Goal: Task Accomplishment & Management: Complete application form

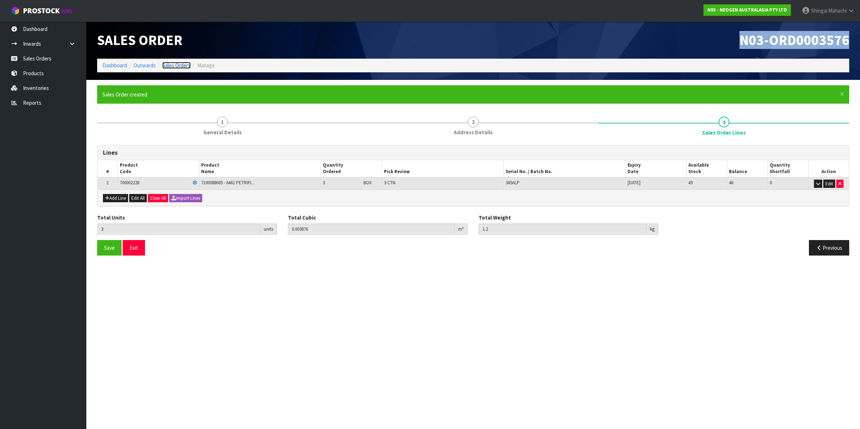
click at [179, 65] on link "Sales Orders" at bounding box center [176, 65] width 28 height 7
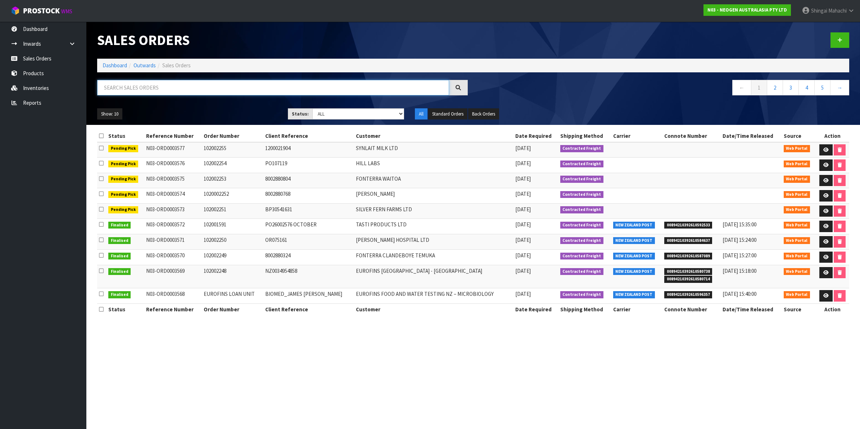
click at [165, 87] on input "text" at bounding box center [273, 87] width 352 height 15
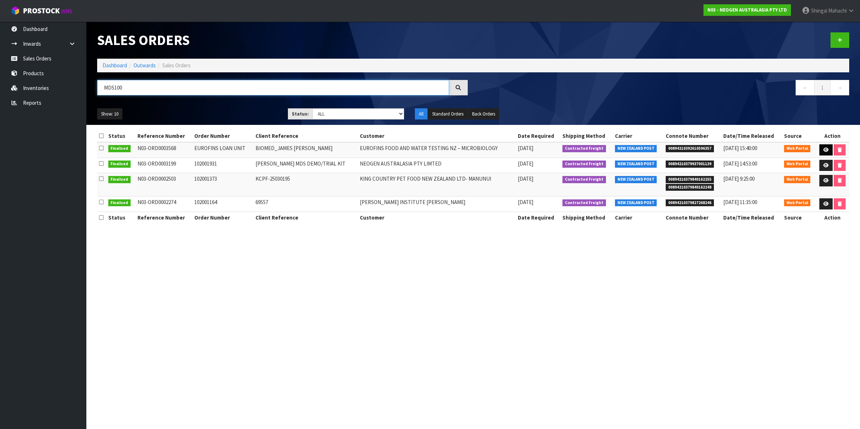
type input "MDS100"
click at [827, 150] on icon at bounding box center [826, 150] width 5 height 5
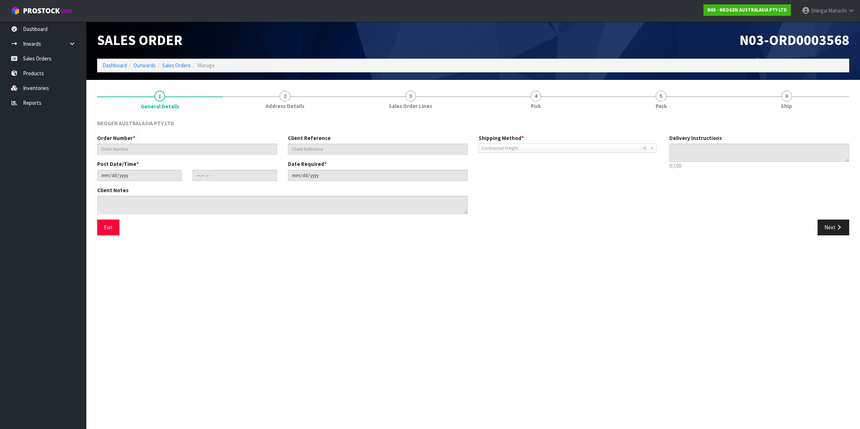
type input "EUROFINS LOAN UNIT"
type input "BIOMED_JAMES [PERSON_NAME]"
type input "[DATE]"
type input "14:56:00.000"
type input "[DATE]"
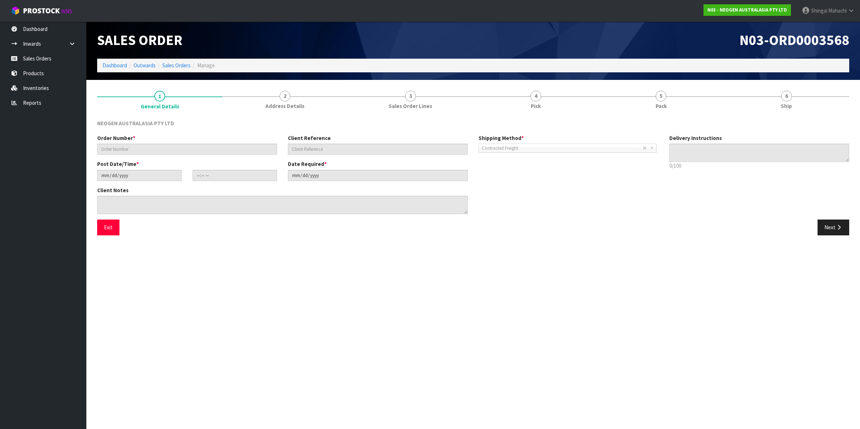
type textarea "ATTN: [PERSON_NAME] SAGVEKAR_LOAN UNIT TO EUROFINS_ THROUGH BIOMEDICAL WAREHOUS…"
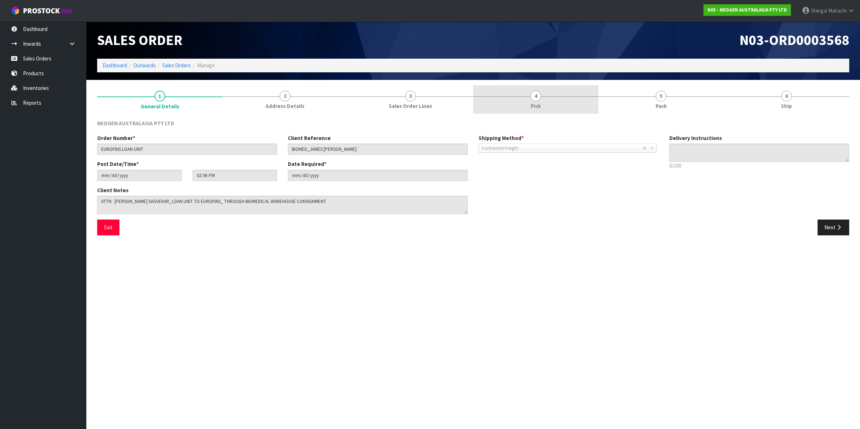
click at [537, 96] on span "4" at bounding box center [536, 96] width 11 height 11
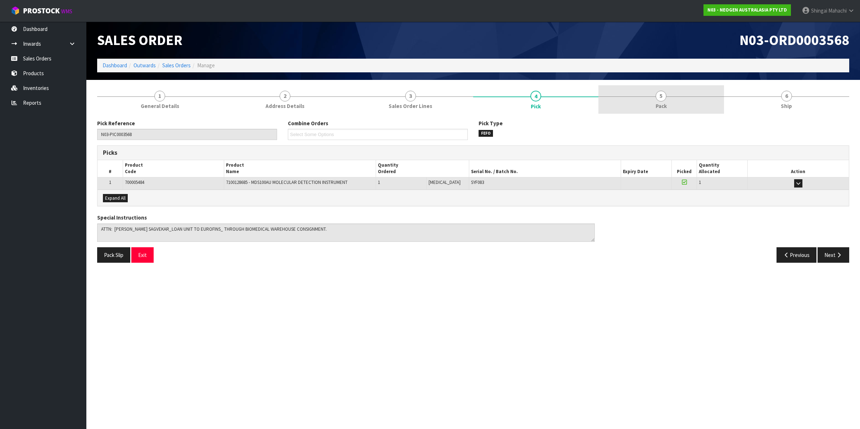
click at [661, 97] on span "5" at bounding box center [661, 96] width 11 height 11
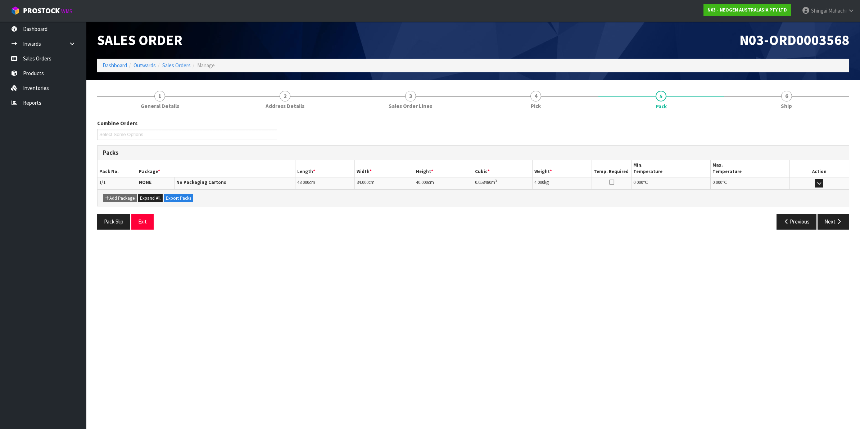
click at [713, 282] on section "Edit Sales Order N03-ORD0003568 Dashboard Outwards Sales Orders Manage Sales Or…" at bounding box center [430, 214] width 860 height 429
click at [488, 382] on section "Edit Sales Order N03-ORD0003568 Dashboard Outwards Sales Orders Manage Sales Or…" at bounding box center [430, 214] width 860 height 429
click at [301, 334] on section "Edit Sales Order N03-ORD0003568 Dashboard Outwards Sales Orders Manage Sales Or…" at bounding box center [430, 214] width 860 height 429
click at [238, 246] on section "Edit Sales Order N03-ORD0003568 Dashboard Outwards Sales Orders Manage Sales Or…" at bounding box center [430, 214] width 860 height 429
click at [33, 87] on link "Inventories" at bounding box center [43, 88] width 86 height 15
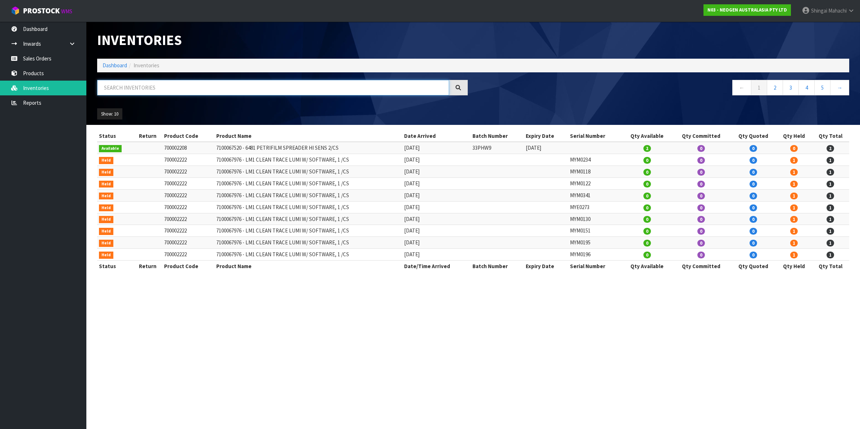
click at [140, 82] on input "text" at bounding box center [273, 87] width 352 height 15
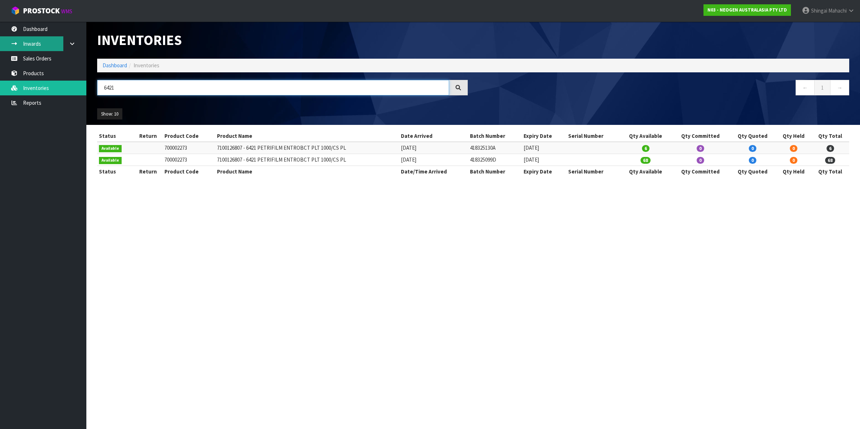
type input "6421"
click at [164, 148] on td "700002273" at bounding box center [189, 148] width 53 height 12
drag, startPoint x: 163, startPoint y: 148, endPoint x: 353, endPoint y: 148, distance: 190.4
click at [353, 148] on tr "Available 700002273 7100126807 - 6421 PETRIFILM ENTROBCT PLT 1000/CS PL [DATE] …" at bounding box center [473, 148] width 752 height 12
copy tr "700002273 7100126807 - 6421 PETRIFILM ENTROBCT PLT 1000/CS PL"
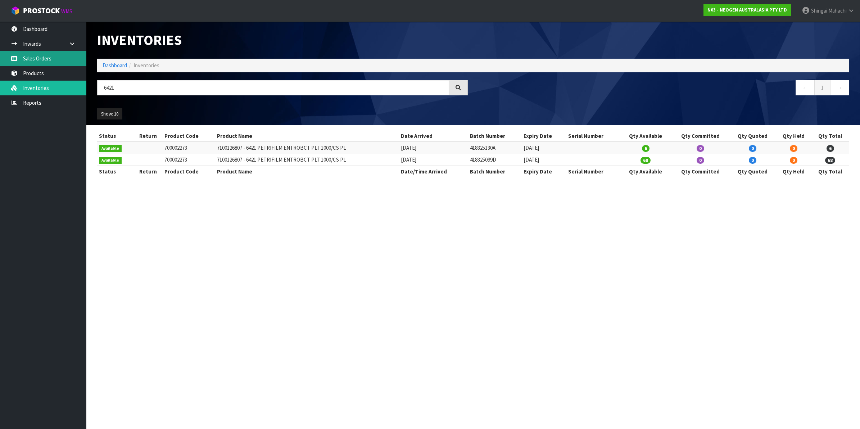
click at [34, 59] on link "Sales Orders" at bounding box center [43, 58] width 86 height 15
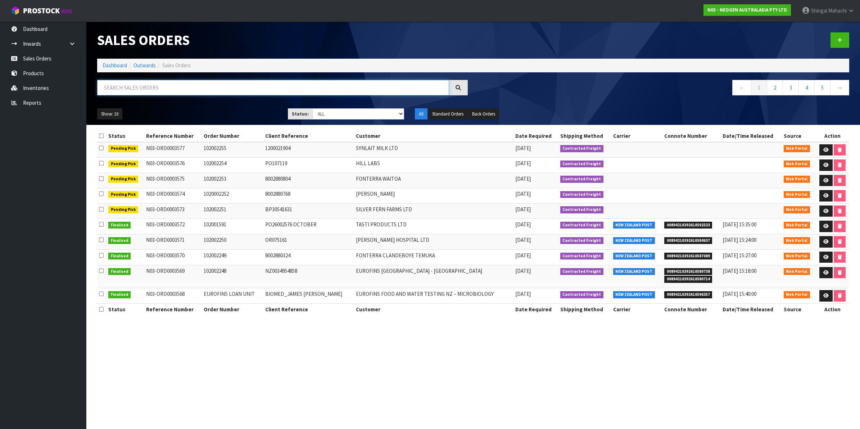
click at [143, 84] on input "text" at bounding box center [273, 87] width 352 height 15
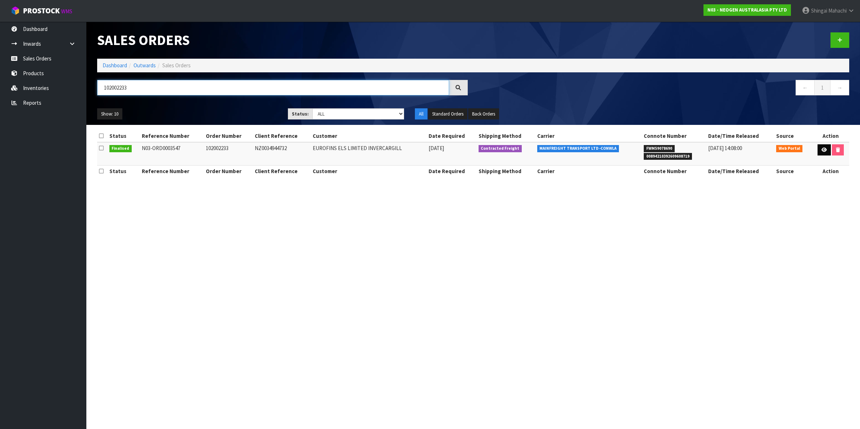
type input "102002233"
click at [823, 150] on icon at bounding box center [824, 150] width 5 height 5
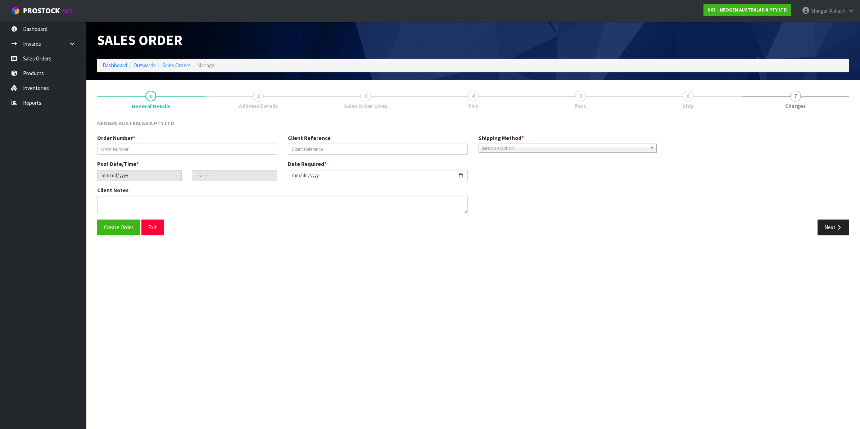
type input "102002233"
type input "NZ0034944732"
type input "[DATE]"
type input "10:31:00.000"
type input "[DATE]"
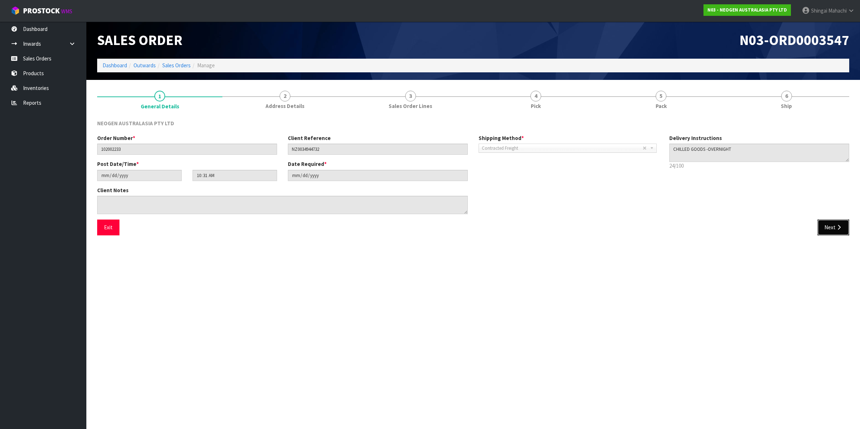
click at [825, 224] on button "Next" at bounding box center [834, 227] width 32 height 15
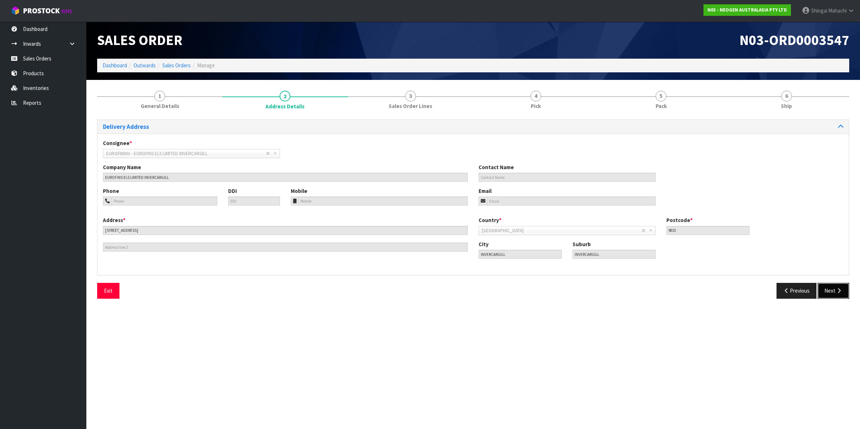
click at [836, 290] on icon "button" at bounding box center [839, 290] width 7 height 5
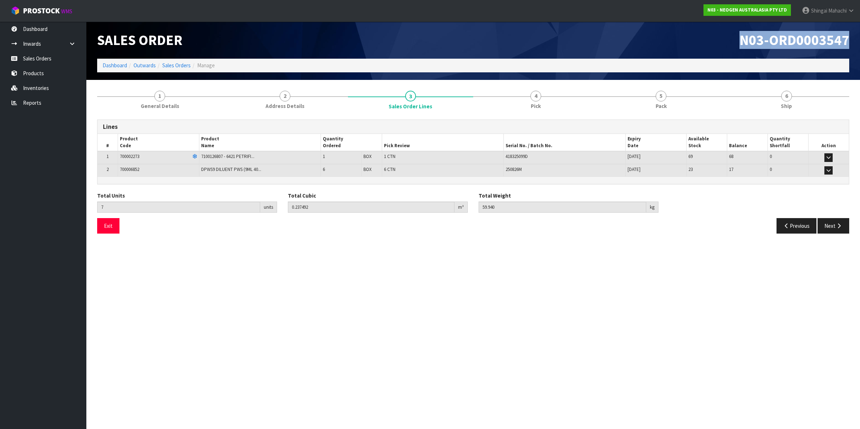
drag, startPoint x: 738, startPoint y: 37, endPoint x: 852, endPoint y: 39, distance: 114.1
click at [852, 39] on div "N03-ORD0003547" at bounding box center [664, 40] width 382 height 37
copy span "N03-ORD0003547"
click at [31, 88] on link "Inventories" at bounding box center [43, 88] width 86 height 15
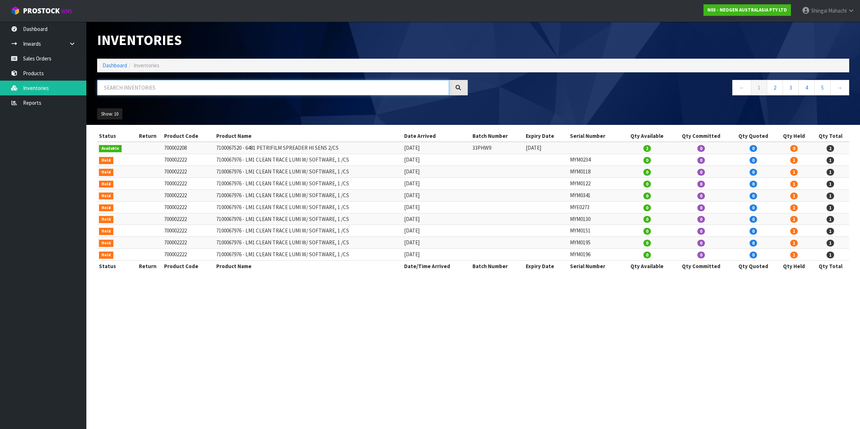
click at [129, 89] on input "text" at bounding box center [273, 87] width 352 height 15
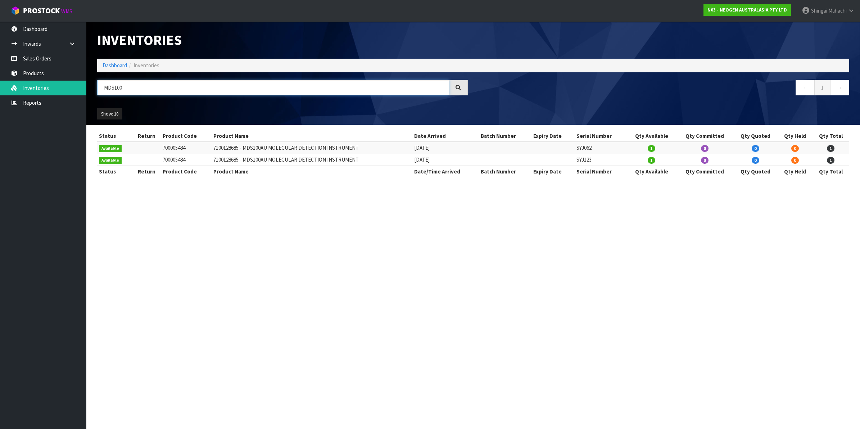
type input "MDS100"
click at [225, 145] on td "7100128685 - MDS100AU MOLECULAR DETECTION INSTRUMENT" at bounding box center [312, 148] width 200 height 12
drag, startPoint x: 164, startPoint y: 144, endPoint x: 355, endPoint y: 143, distance: 190.8
click at [355, 143] on tr "Available 700005484 7100128685 - MDS100AU MOLECULAR DETECTION INSTRUMENT [DATE]…" at bounding box center [473, 148] width 752 height 12
copy tr "700005484 7100128685 - MDS100AU MOLECULAR DETECTION INSTRUMENT"
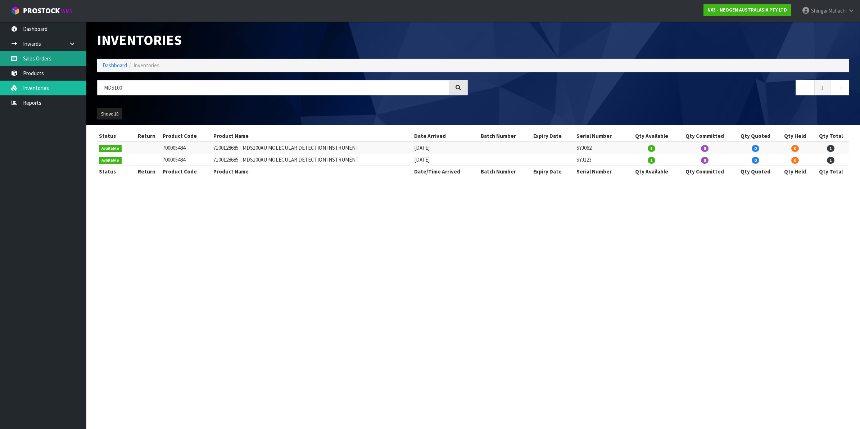
click at [41, 55] on link "Sales Orders" at bounding box center [43, 58] width 86 height 15
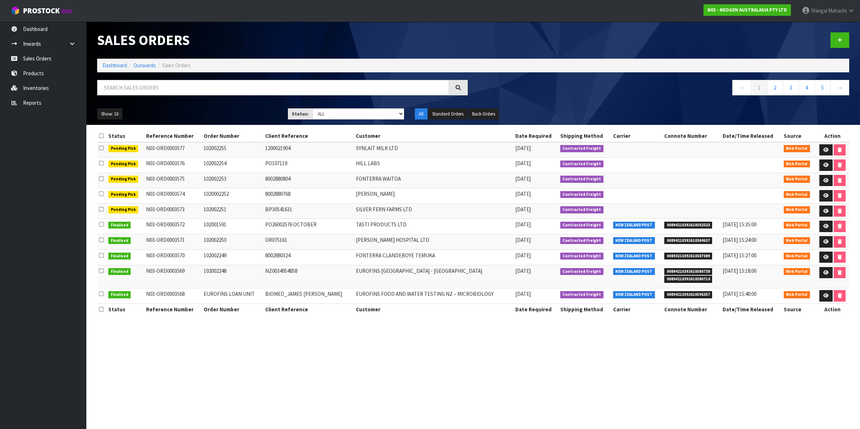
drag, startPoint x: 189, startPoint y: 294, endPoint x: 141, endPoint y: 296, distance: 47.9
click at [141, 296] on tr "Finalised N03-ORD0003568 EUROFINS LOAN UNIT BIOMED_JAMES [PERSON_NAME] FOOD AND…" at bounding box center [473, 295] width 752 height 15
copy tr "N03-ORD0003568"
click at [129, 85] on input "text" at bounding box center [273, 87] width 352 height 15
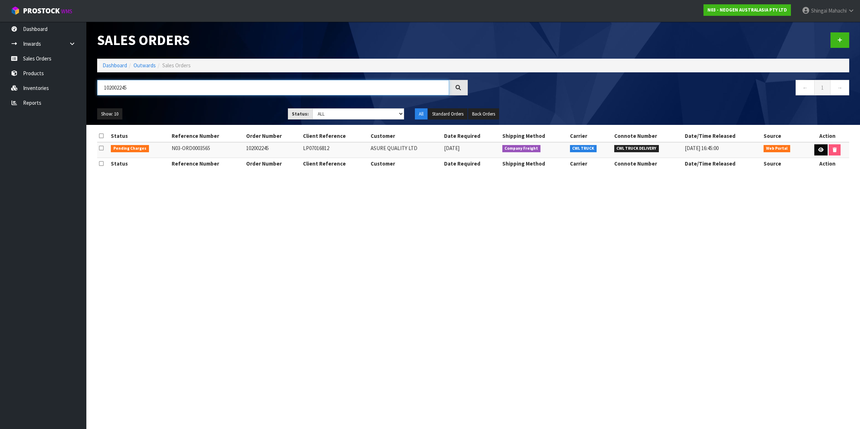
type input "102002245"
click at [819, 150] on icon at bounding box center [821, 150] width 5 height 5
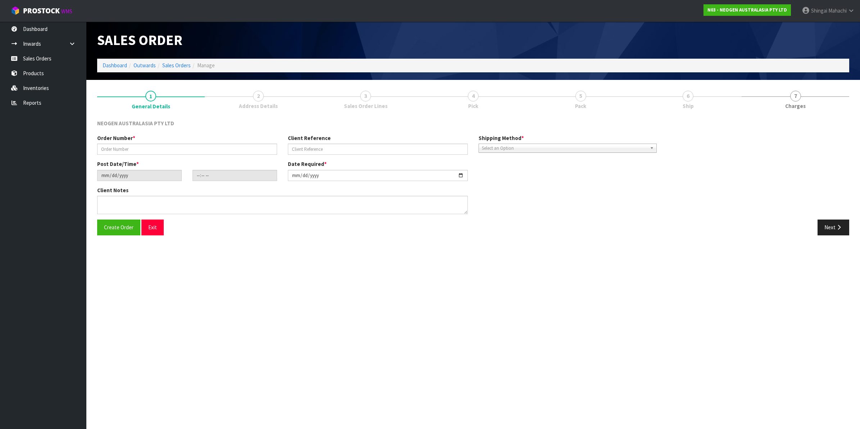
type input "102002245"
type input "LP07016812"
type input "[DATE]"
type input "10:50:00.000"
type input "[DATE]"
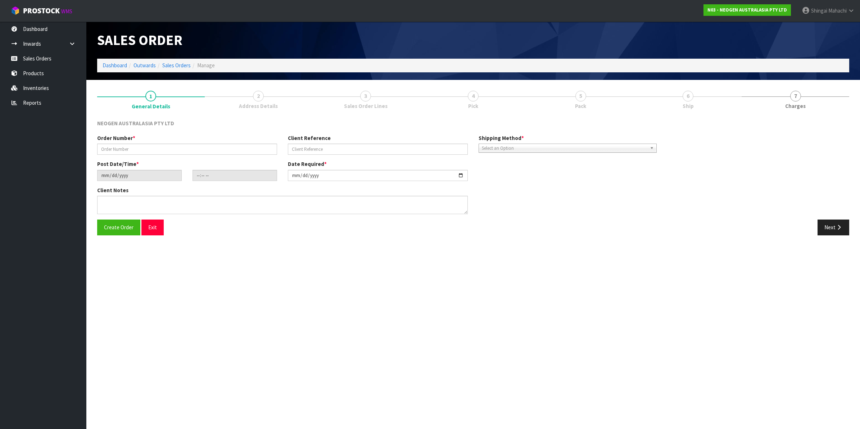
type textarea "ATTN: PURCHASING"
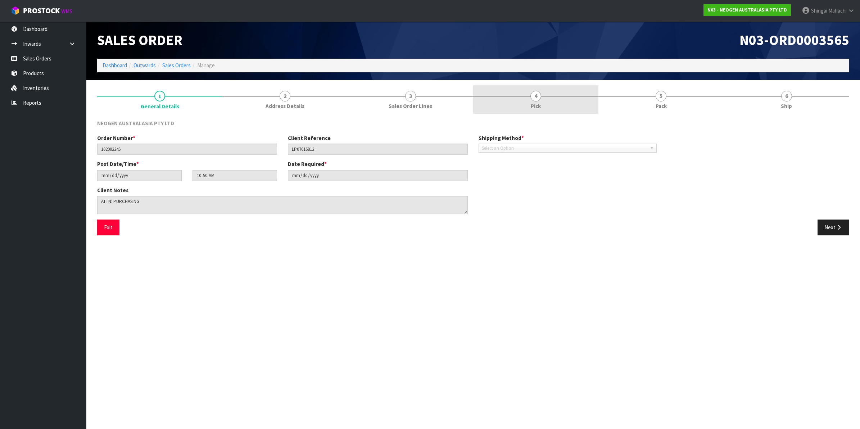
click at [537, 95] on span "4" at bounding box center [536, 96] width 11 height 11
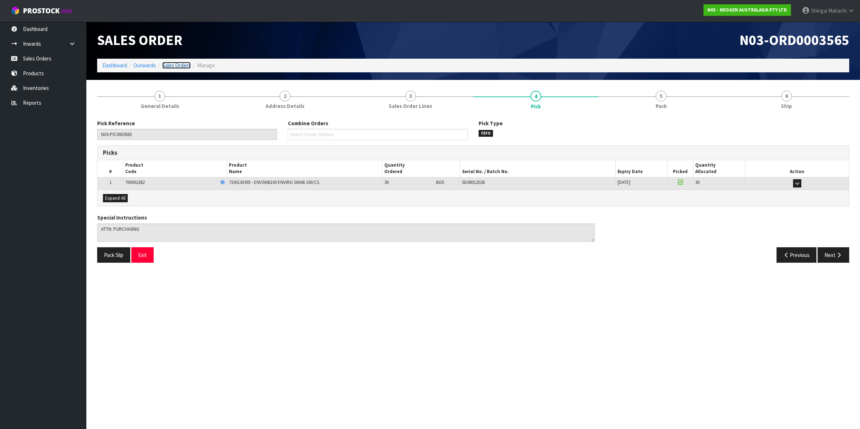
click at [175, 66] on link "Sales Orders" at bounding box center [176, 65] width 28 height 7
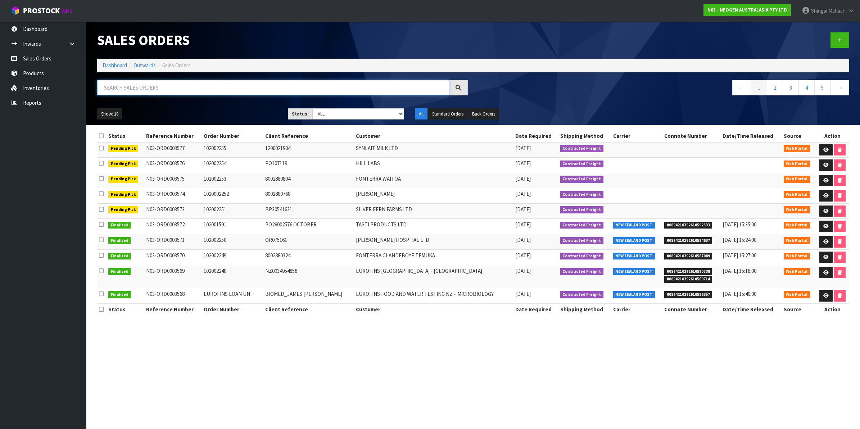
click at [136, 84] on input "text" at bounding box center [273, 87] width 352 height 15
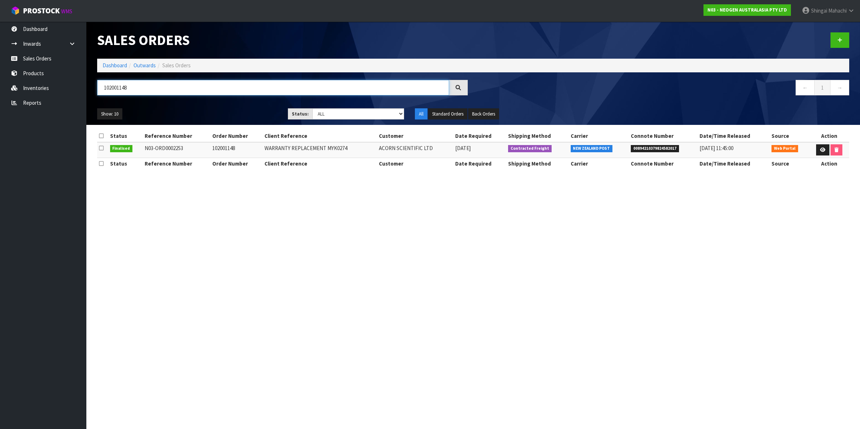
click at [125, 88] on input "102001148" at bounding box center [273, 87] width 352 height 15
click at [121, 90] on input "102001148" at bounding box center [273, 87] width 352 height 15
click at [123, 89] on input "102001148" at bounding box center [273, 87] width 352 height 15
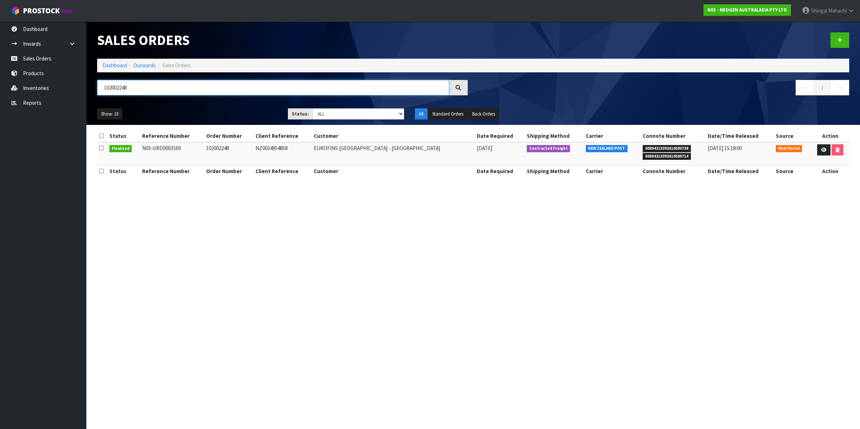
type input "102002248"
click at [821, 150] on icon at bounding box center [823, 150] width 5 height 5
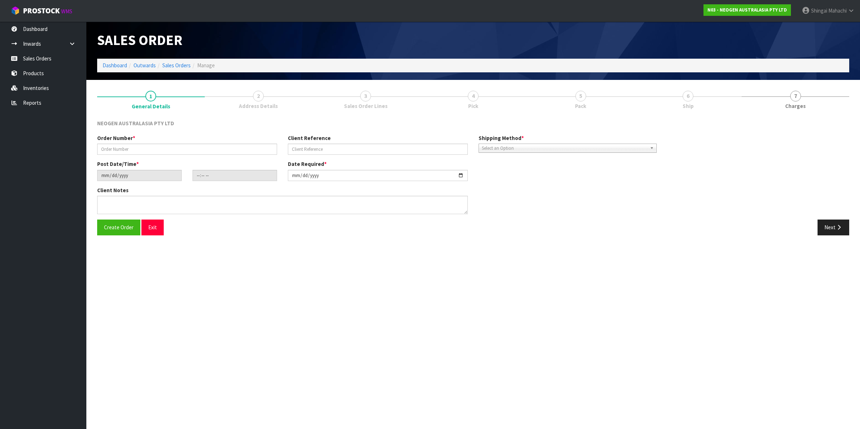
type input "102002248"
type input "NZ0034954858"
type input "[DATE]"
type input "10:49:00.000"
type input "[DATE]"
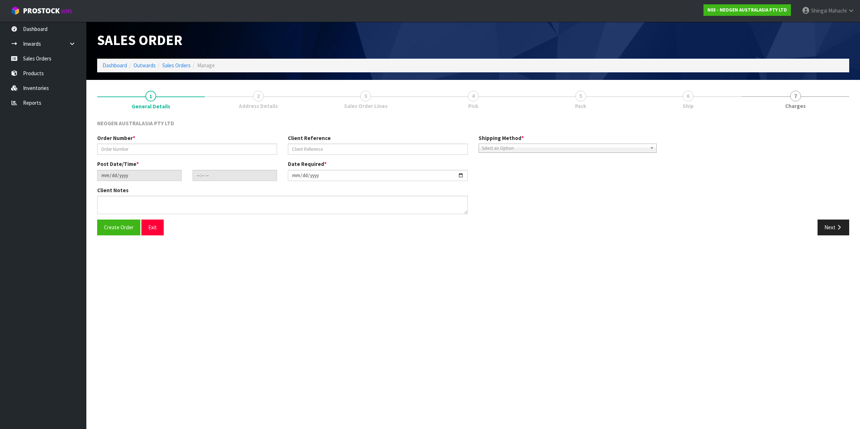
type textarea "ATTN: [PERSON_NAME]"
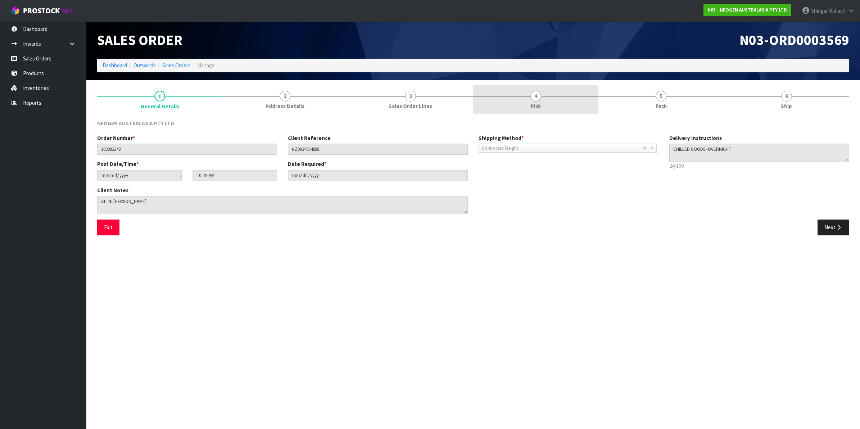
click at [535, 98] on span "4" at bounding box center [536, 96] width 11 height 11
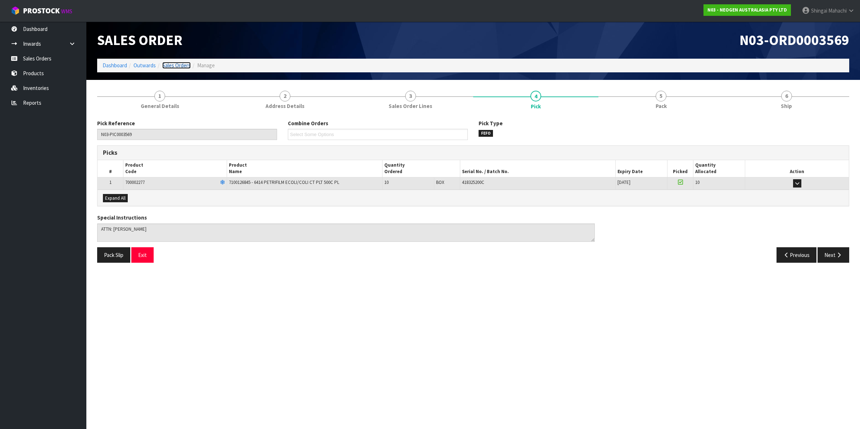
click at [175, 68] on link "Sales Orders" at bounding box center [176, 65] width 28 height 7
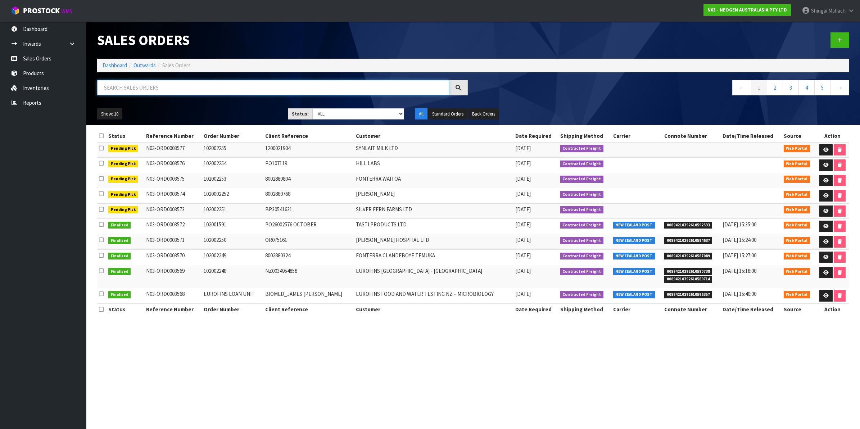
click at [163, 88] on input "text" at bounding box center [273, 87] width 352 height 15
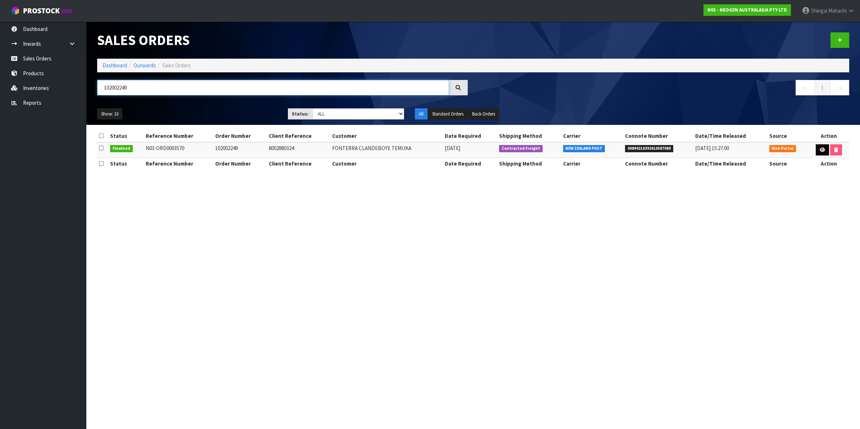
type input "102002249"
click at [823, 150] on icon at bounding box center [822, 150] width 5 height 5
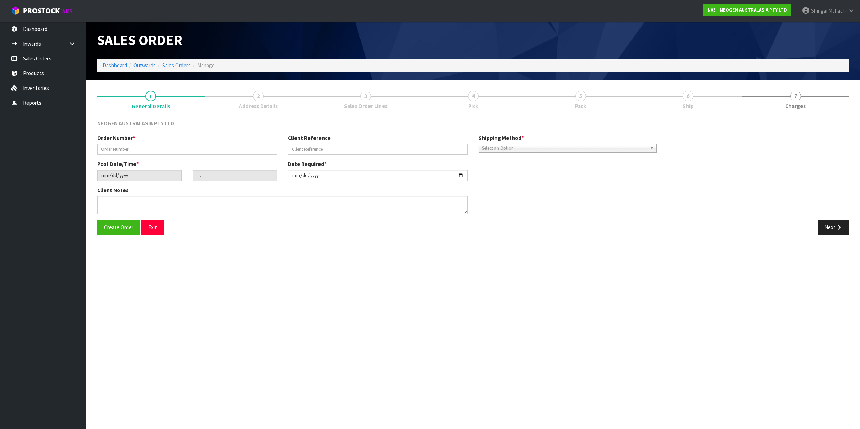
type input "102002249"
type input "8002880324"
type input "[DATE]"
type input "10:56:00.000"
type input "[DATE]"
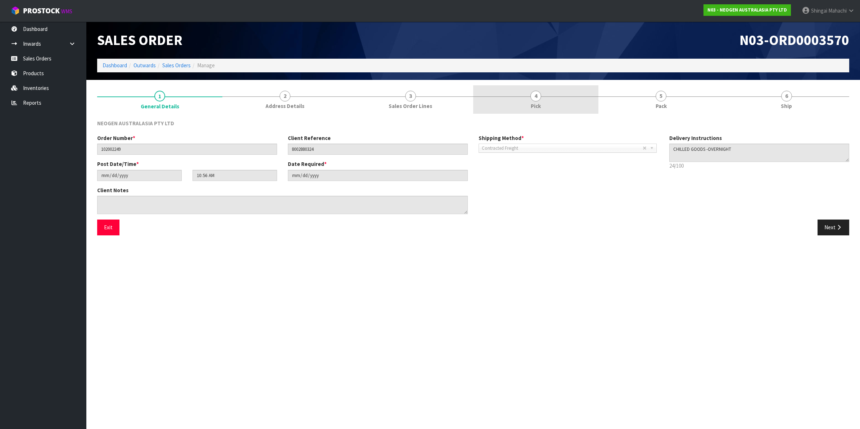
click at [537, 95] on span "4" at bounding box center [536, 96] width 11 height 11
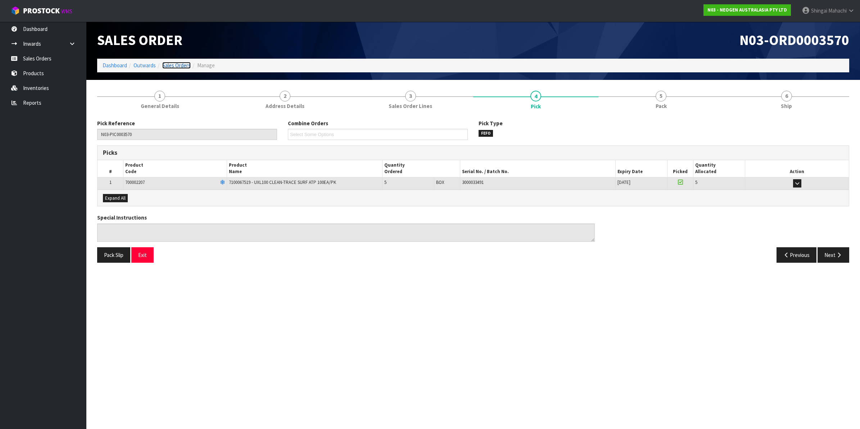
click at [174, 63] on link "Sales Orders" at bounding box center [176, 65] width 28 height 7
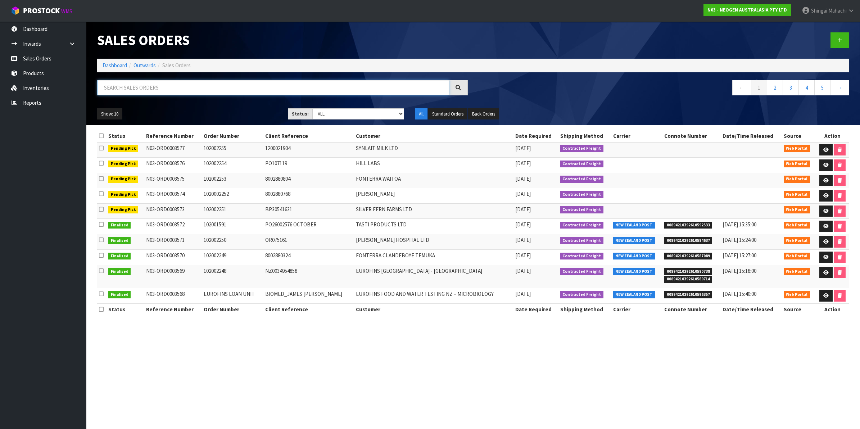
click at [155, 86] on input "text" at bounding box center [273, 87] width 352 height 15
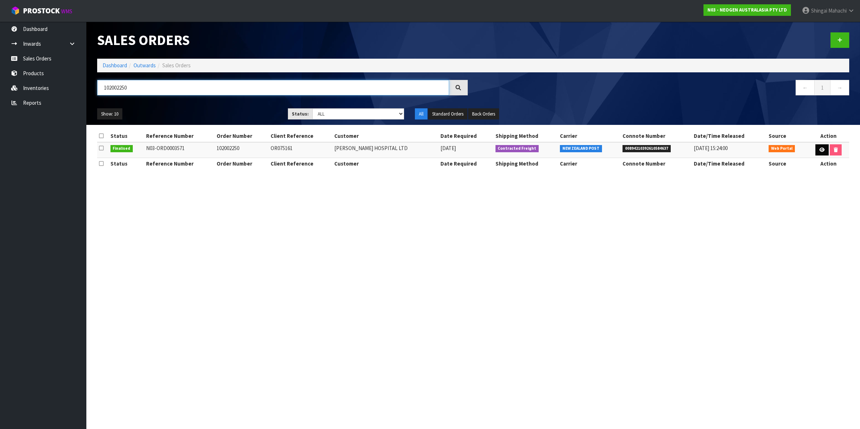
type input "102002250"
click at [821, 151] on icon at bounding box center [822, 150] width 5 height 5
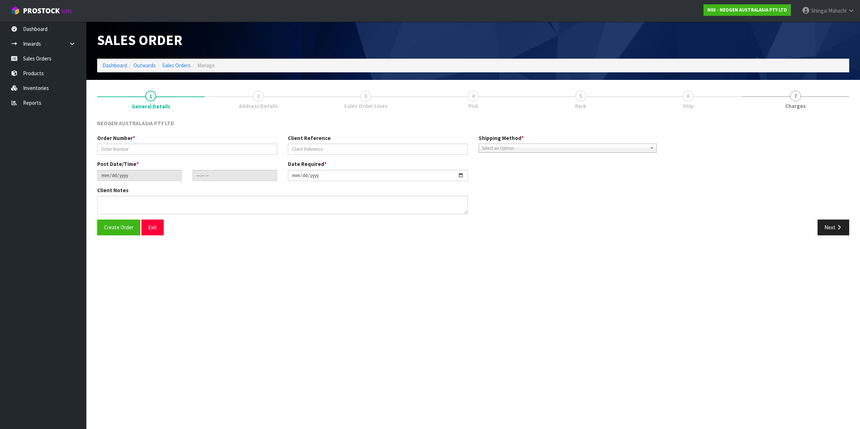
type input "102002250"
type input "OR075161"
type input "[DATE]"
type input "11:00:00.000"
type input "[DATE]"
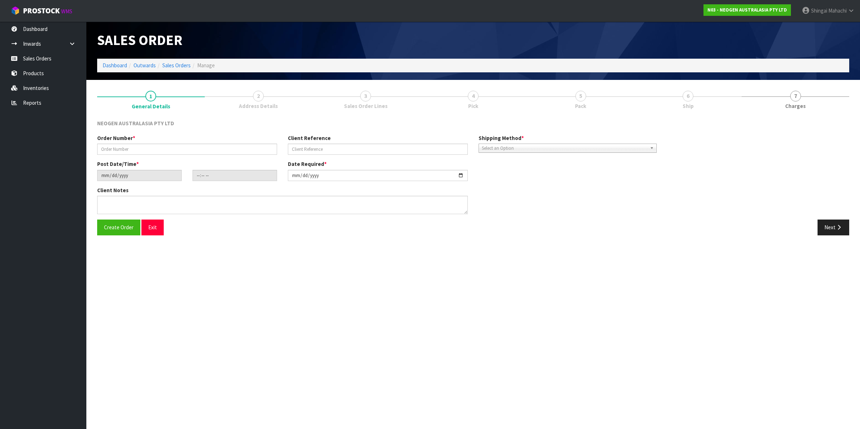
type textarea "ATTN: [PERSON_NAME] - IPC"
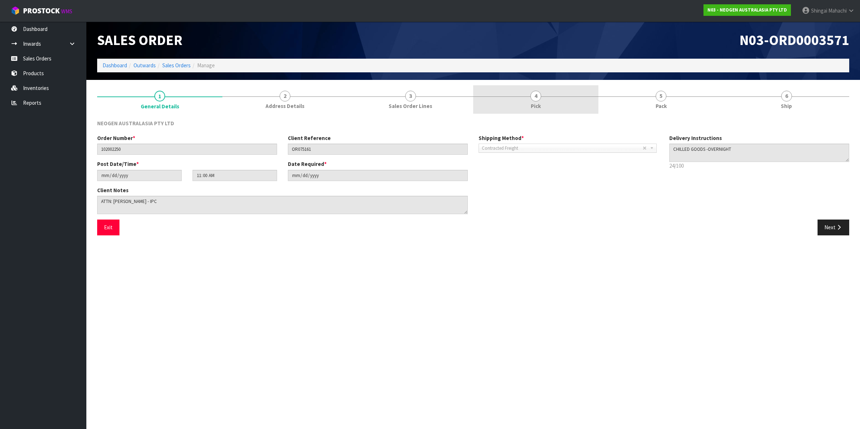
click at [537, 95] on span "4" at bounding box center [536, 96] width 11 height 11
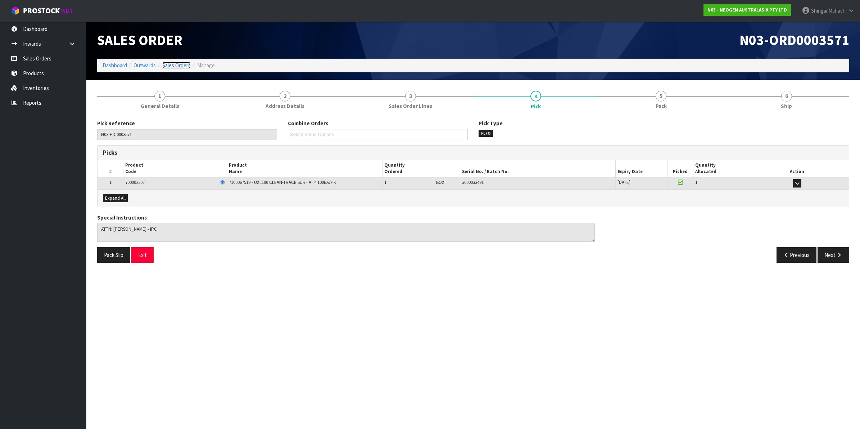
click at [171, 64] on link "Sales Orders" at bounding box center [176, 65] width 28 height 7
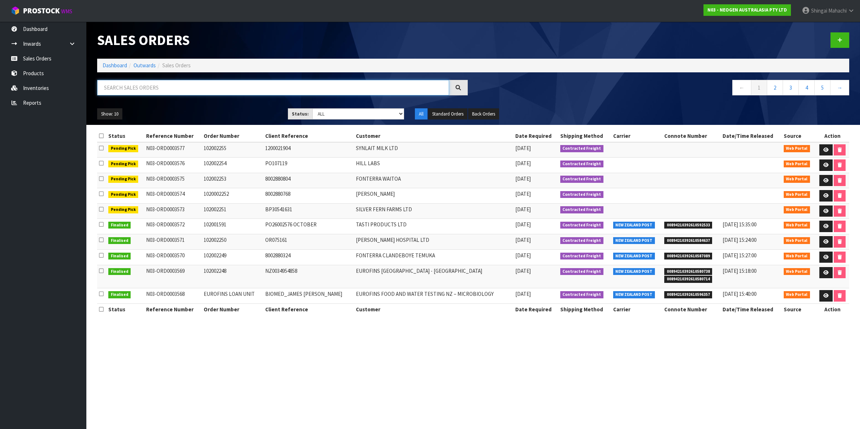
click at [344, 91] on input "text" at bounding box center [273, 87] width 352 height 15
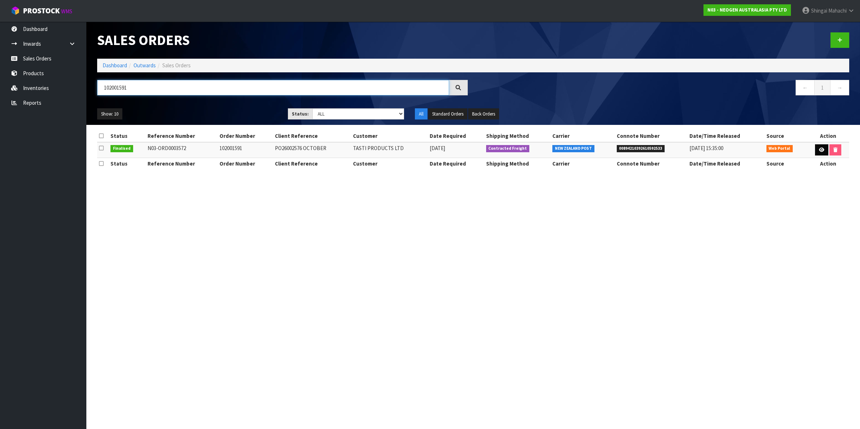
type input "102001591"
click at [821, 150] on icon at bounding box center [821, 150] width 5 height 5
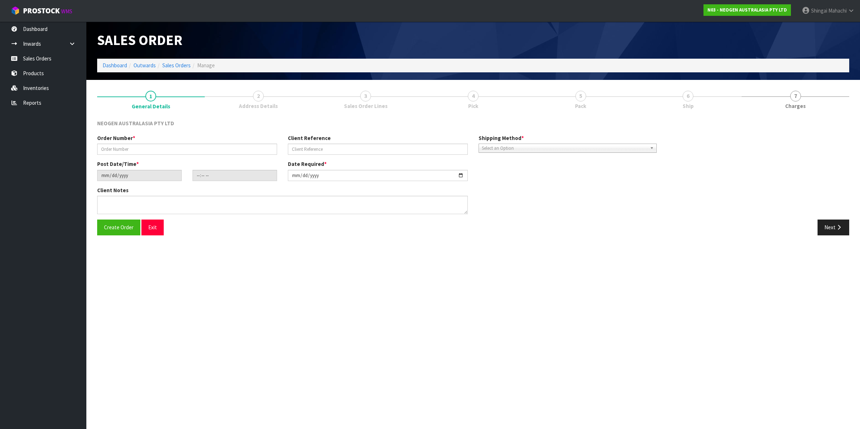
type input "102001591"
type input "PO26002576 OCTOBER"
type input "[DATE]"
type input "11:05:00.000"
type input "[DATE]"
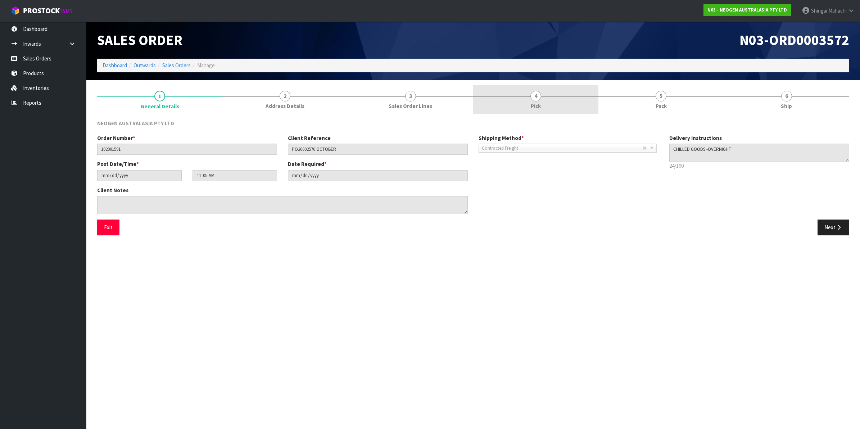
click at [534, 98] on span "4" at bounding box center [536, 96] width 11 height 11
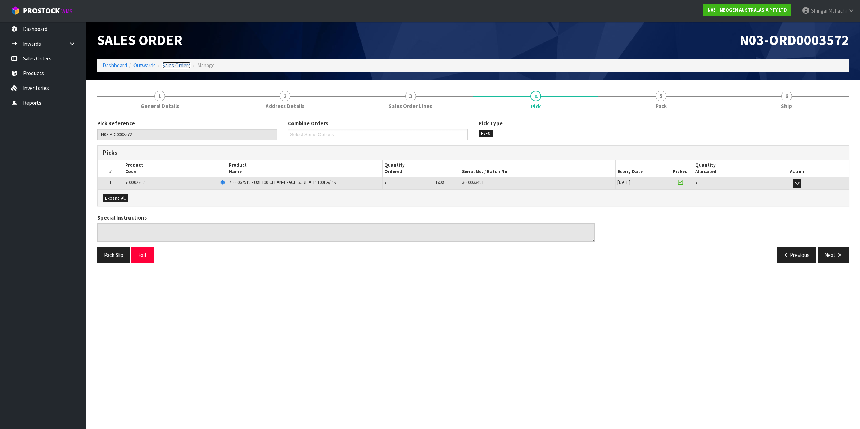
click at [176, 63] on link "Sales Orders" at bounding box center [176, 65] width 28 height 7
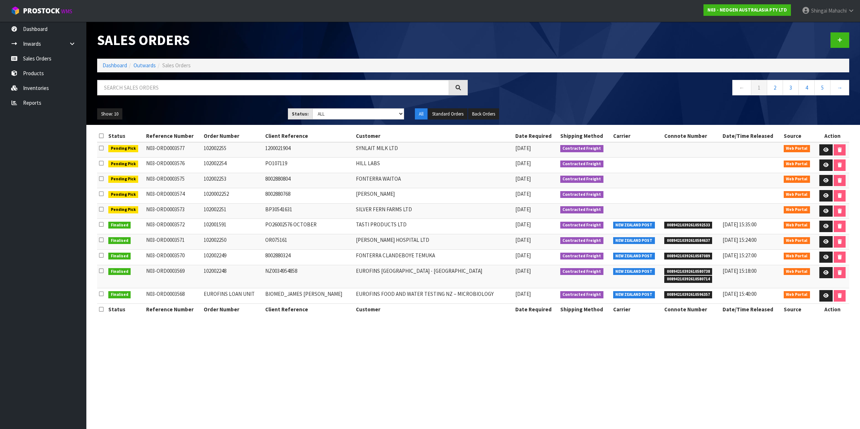
drag, startPoint x: 148, startPoint y: 298, endPoint x: 193, endPoint y: 299, distance: 45.4
click at [193, 299] on td "N03-ORD0003568" at bounding box center [173, 295] width 58 height 15
copy td "N03-ORD0003568"
